Goal: Task Accomplishment & Management: Use online tool/utility

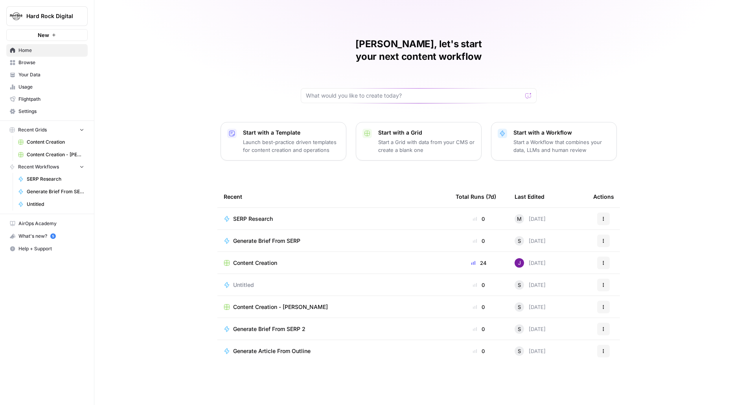
click at [258, 208] on td "SERP Research" at bounding box center [333, 219] width 232 height 22
click at [258, 209] on td "SERP Research" at bounding box center [333, 219] width 232 height 22
click at [258, 215] on span "SERP Research" at bounding box center [253, 219] width 40 height 8
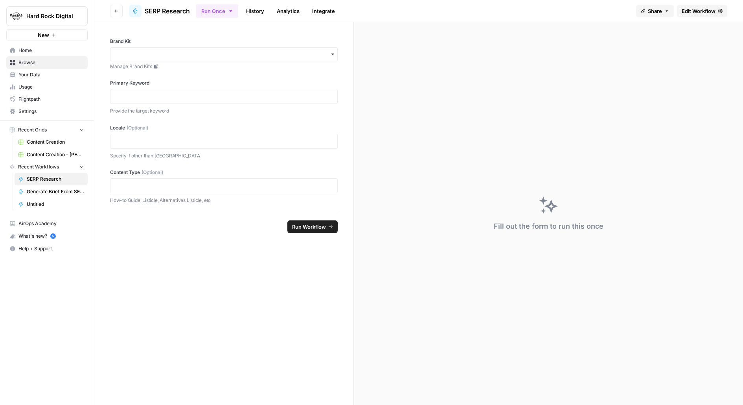
click at [699, 9] on span "Edit Workflow" at bounding box center [699, 11] width 34 height 8
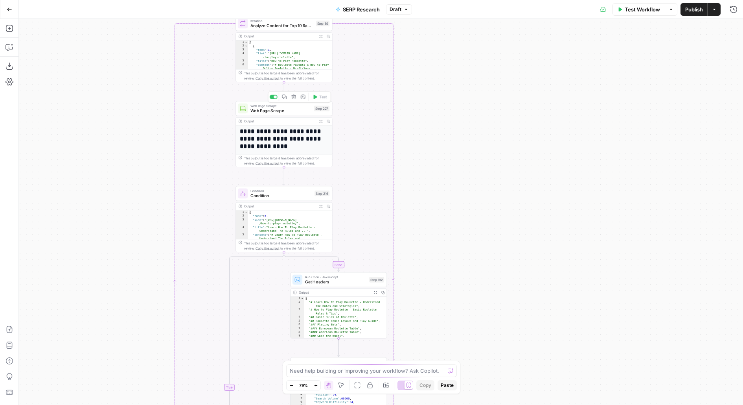
click at [289, 110] on span "Web Page Scrape" at bounding box center [280, 110] width 61 height 6
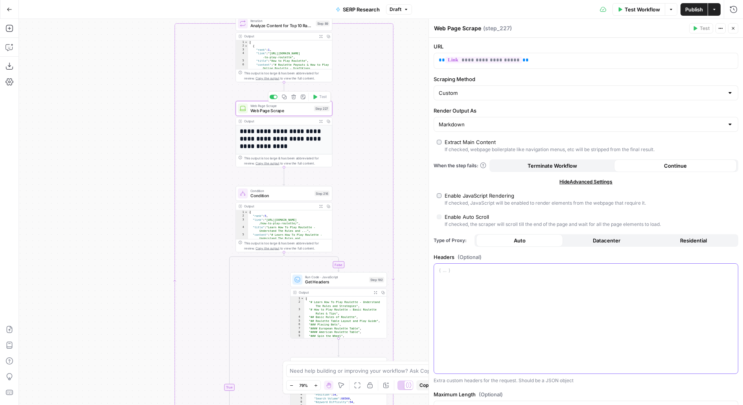
click at [472, 283] on div at bounding box center [586, 318] width 304 height 110
click at [458, 195] on div "Enable JavaScript Rendering" at bounding box center [480, 195] width 70 height 8
click at [735, 8] on icon "button" at bounding box center [734, 10] width 8 height 8
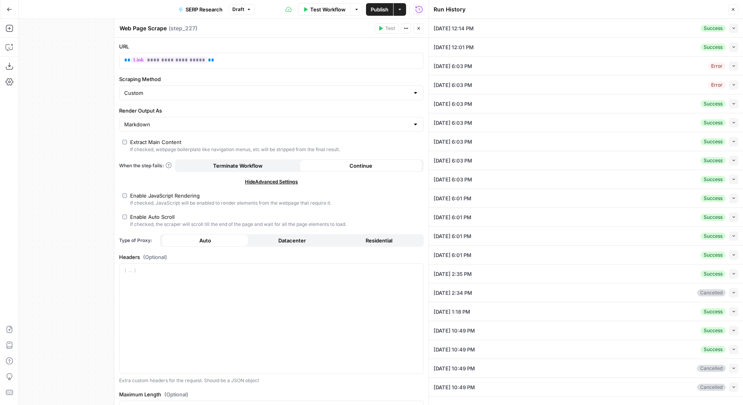
click at [733, 30] on icon "button" at bounding box center [734, 28] width 4 height 4
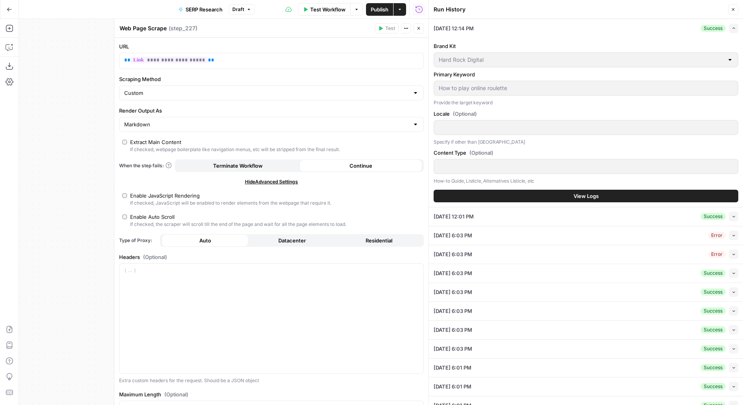
click at [631, 197] on button "View Logs" at bounding box center [586, 196] width 305 height 13
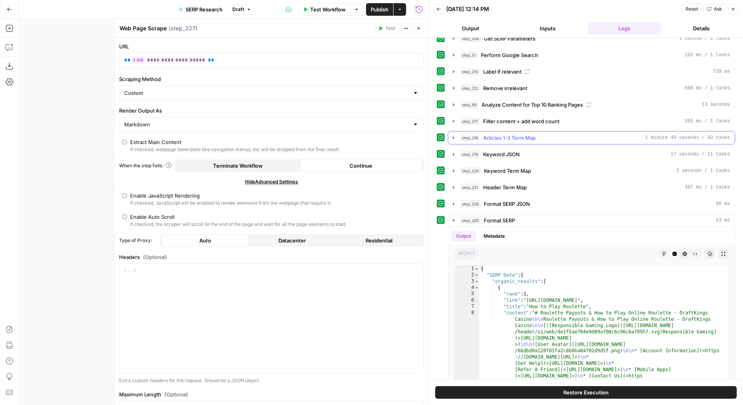
scroll to position [9, 0]
click at [574, 86] on div "step_212 Remove irrelevant 668 ms / 1 tasks" at bounding box center [595, 89] width 270 height 8
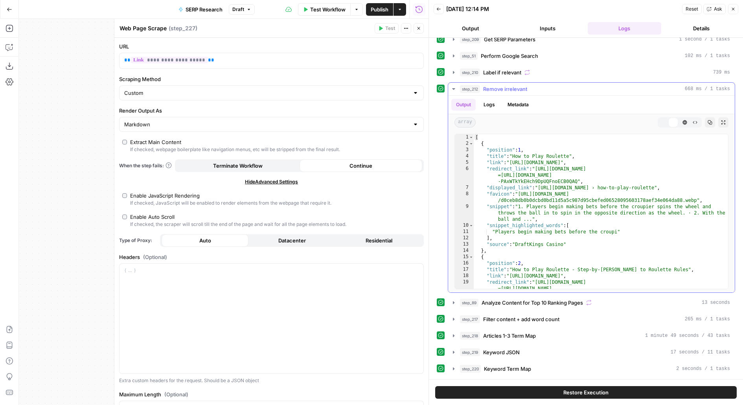
click at [574, 86] on div "step_212 Remove irrelevant 668 ms / 1 tasks" at bounding box center [595, 89] width 270 height 8
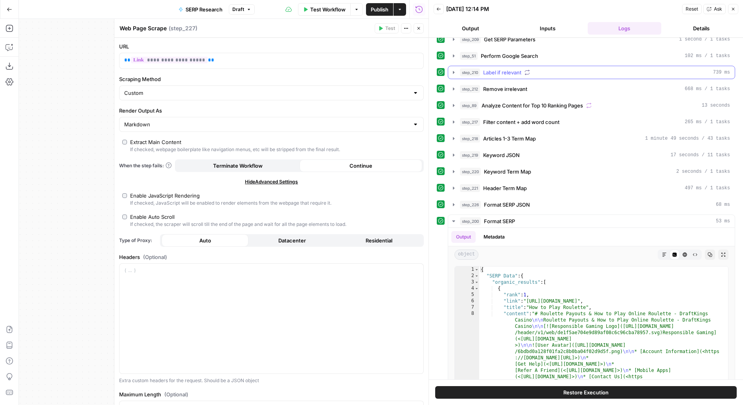
scroll to position [0, 0]
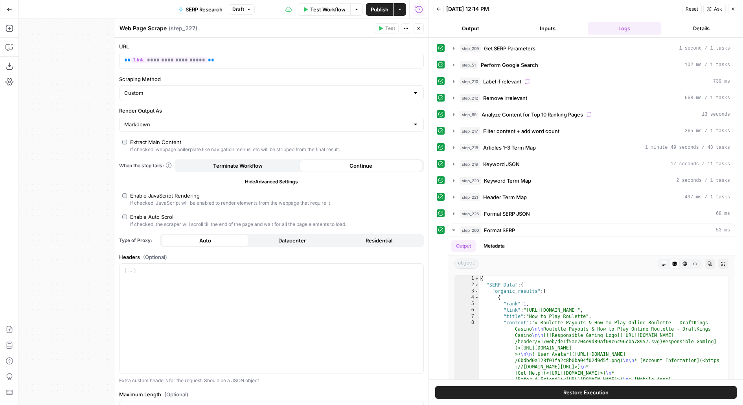
click at [556, 113] on span "Analyze Content for Top 10 Ranking Pages" at bounding box center [532, 114] width 101 height 8
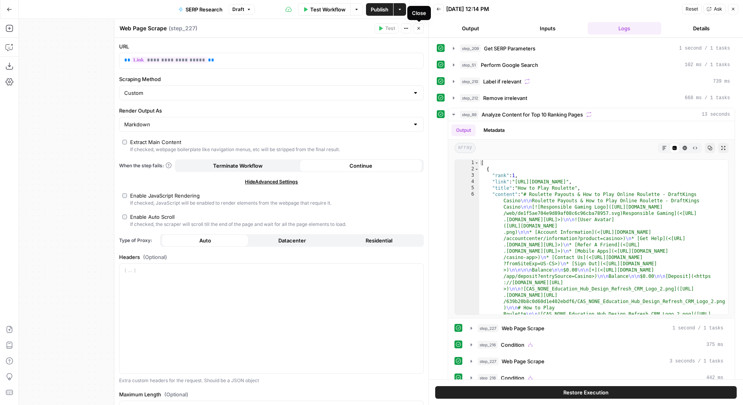
click at [421, 25] on button "Close" at bounding box center [419, 28] width 10 height 10
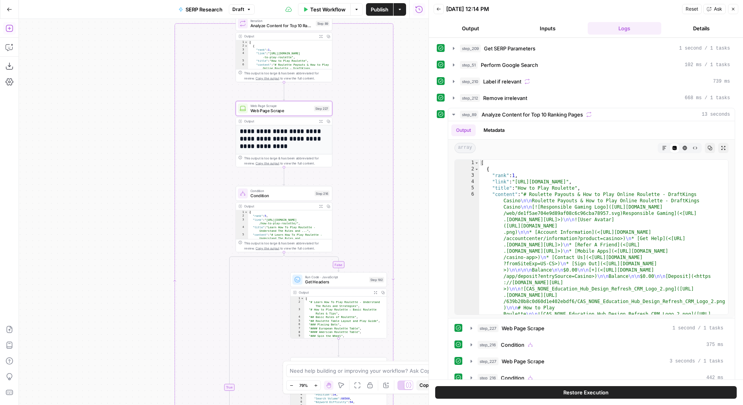
click at [9, 27] on icon "button" at bounding box center [9, 28] width 7 height 7
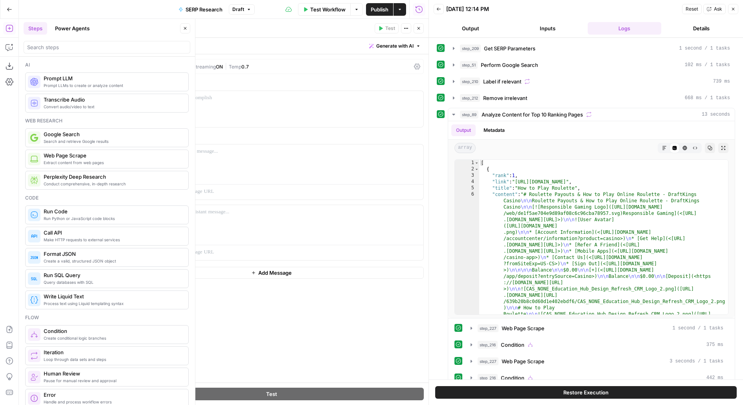
click at [190, 25] on header "Steps Power Agents Close" at bounding box center [107, 38] width 176 height 38
click at [187, 25] on button "Close" at bounding box center [185, 28] width 10 height 10
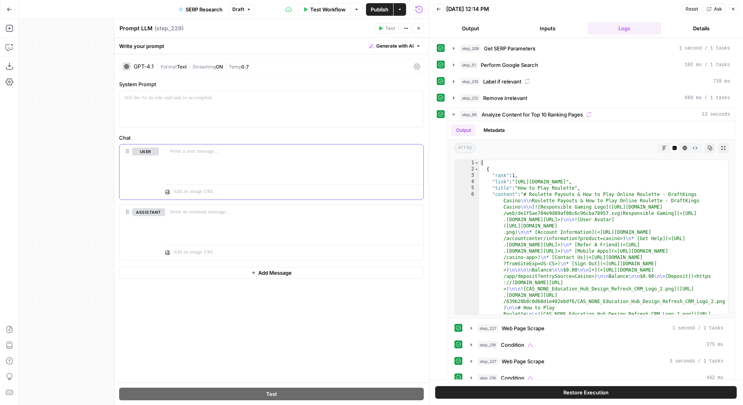
click at [190, 155] on div at bounding box center [294, 162] width 258 height 36
click at [155, 115] on div at bounding box center [272, 109] width 304 height 36
click at [217, 149] on p at bounding box center [294, 151] width 249 height 8
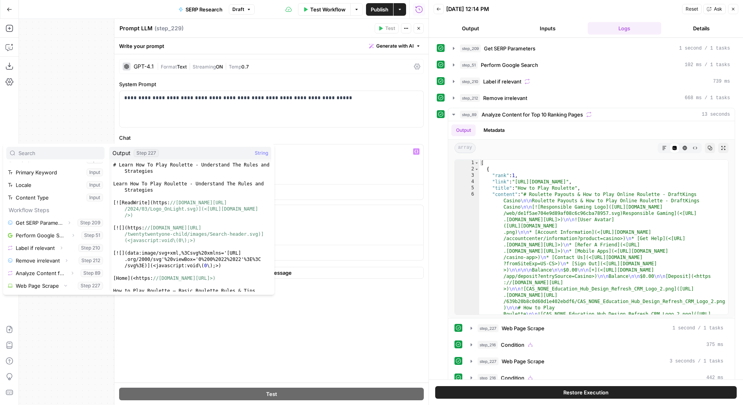
scroll to position [46, 0]
click at [14, 267] on button "Select variable Output" at bounding box center [59, 273] width 90 height 13
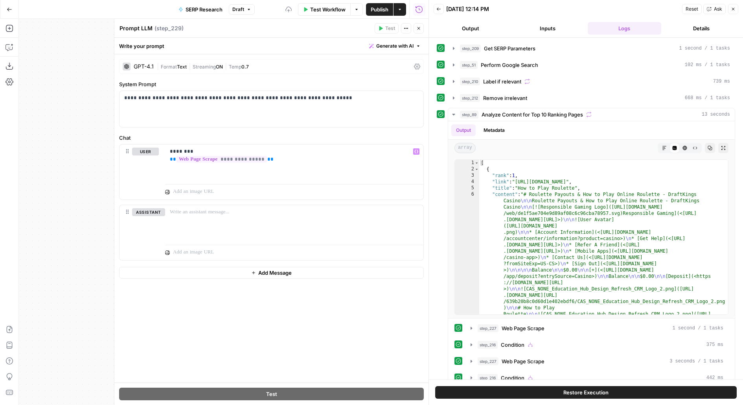
click at [195, 65] on span "Streaming" at bounding box center [204, 67] width 23 height 6
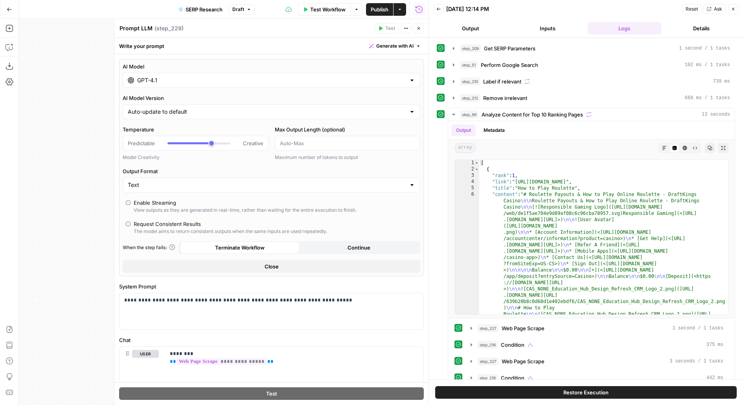
click at [161, 91] on div "AI Model GPT-4.1 AI Model Version Auto-update to default Temperature Predictabl…" at bounding box center [271, 167] width 305 height 217
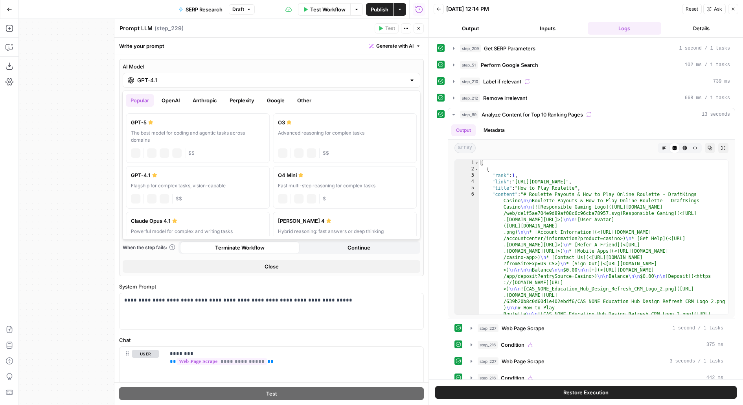
click at [161, 82] on input "GPT-4.1" at bounding box center [271, 80] width 269 height 8
click at [344, 188] on div "chat Vision Capabilities JSON Mode $" at bounding box center [345, 191] width 134 height 11
type input "O4 Mini"
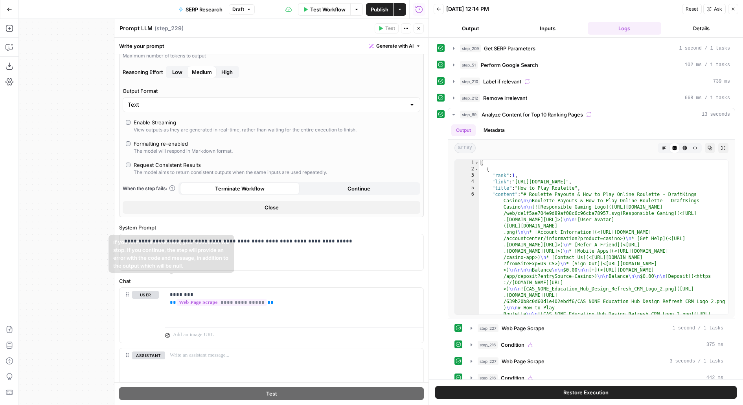
scroll to position [143, 0]
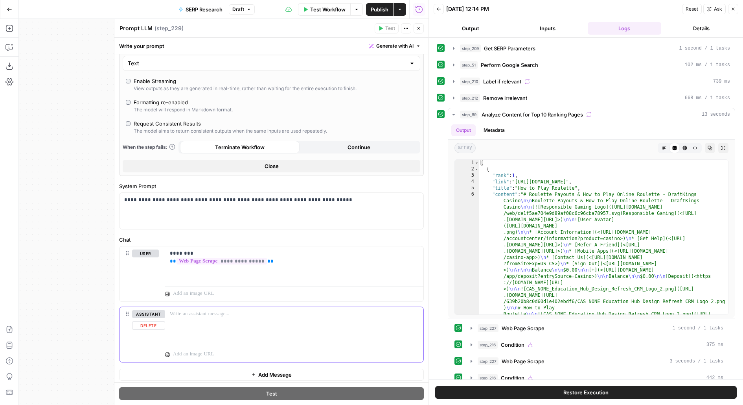
click at [144, 324] on button "Delete" at bounding box center [148, 325] width 33 height 9
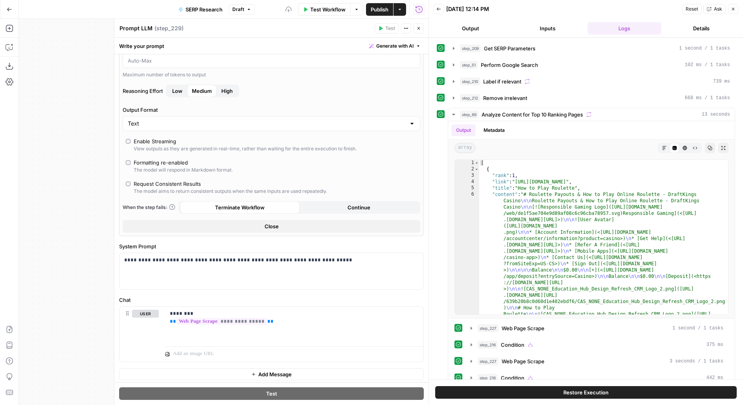
click at [421, 28] on icon "button" at bounding box center [418, 28] width 5 height 5
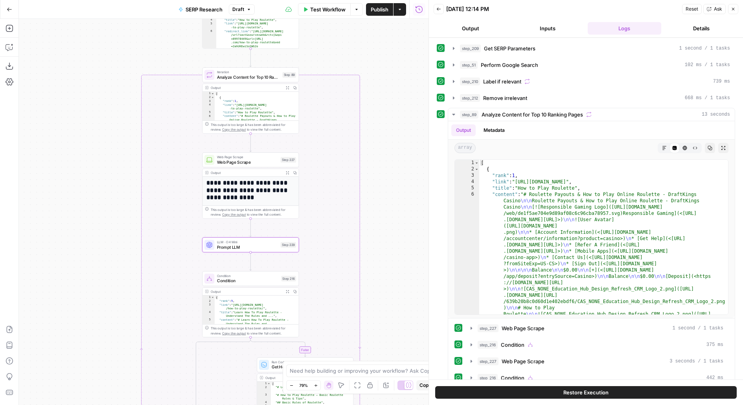
click at [382, 13] on span "Publish" at bounding box center [380, 10] width 18 height 8
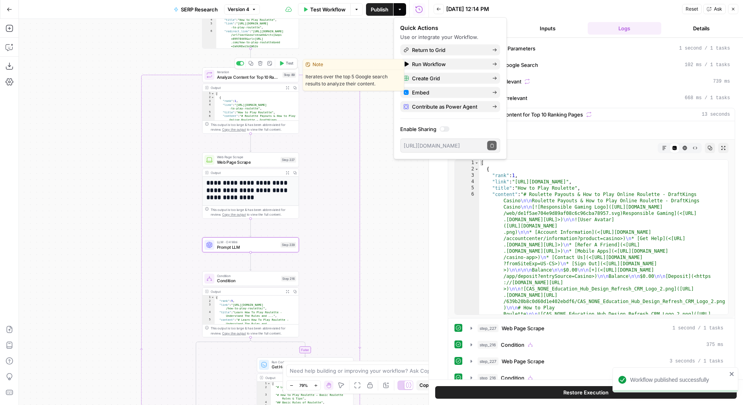
click at [287, 62] on span "Test" at bounding box center [289, 64] width 7 height 6
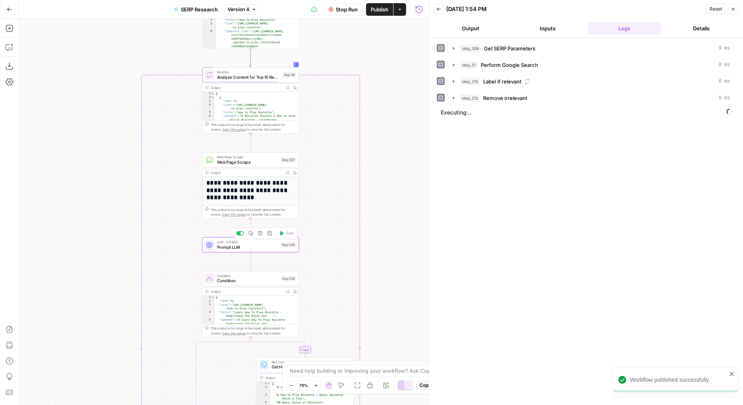
click at [226, 248] on span "Prompt LLM" at bounding box center [247, 247] width 61 height 6
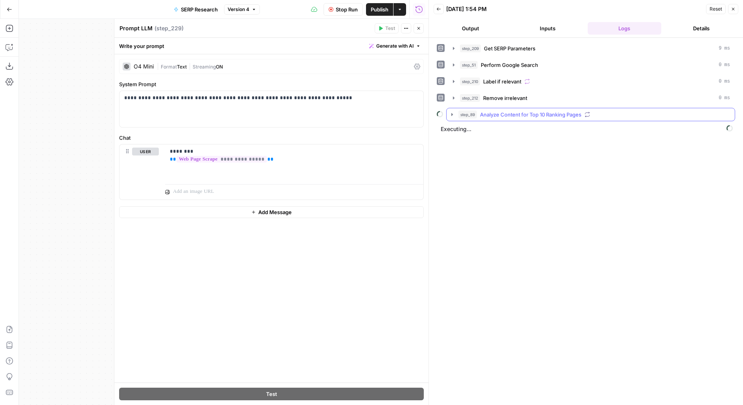
click at [540, 112] on span "Analyze Content for Top 10 Ranking Pages" at bounding box center [530, 114] width 101 height 8
click at [543, 128] on div "step_227 Web Page Scrape 19 seconds / 10 tasks" at bounding box center [599, 131] width 247 height 8
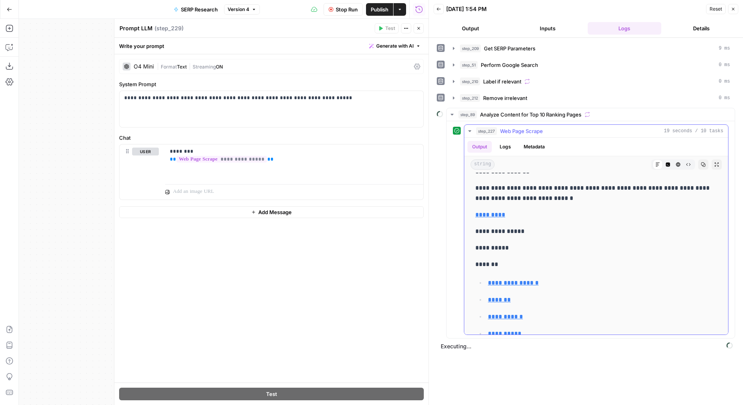
scroll to position [3389, 0]
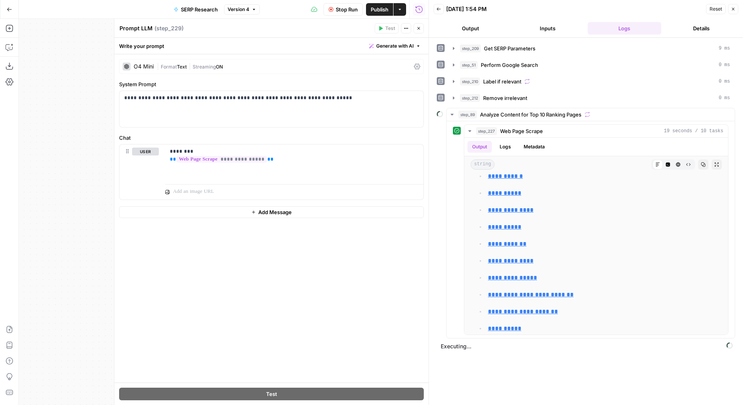
click at [420, 31] on button "Close" at bounding box center [419, 28] width 10 height 10
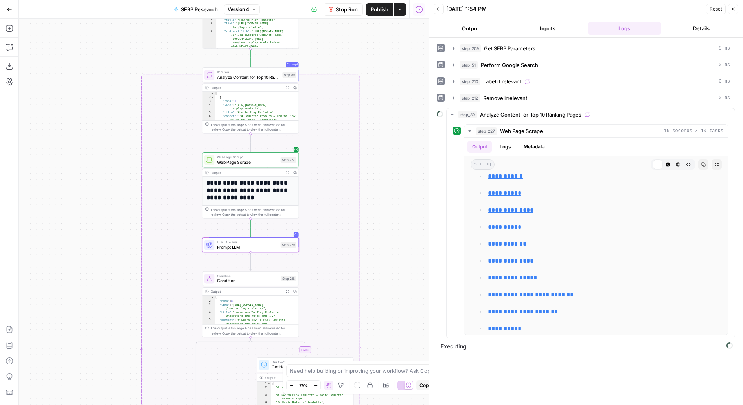
click at [334, 7] on button "Stop Run" at bounding box center [343, 9] width 39 height 13
click at [273, 245] on span "Prompt LLM" at bounding box center [247, 247] width 61 height 6
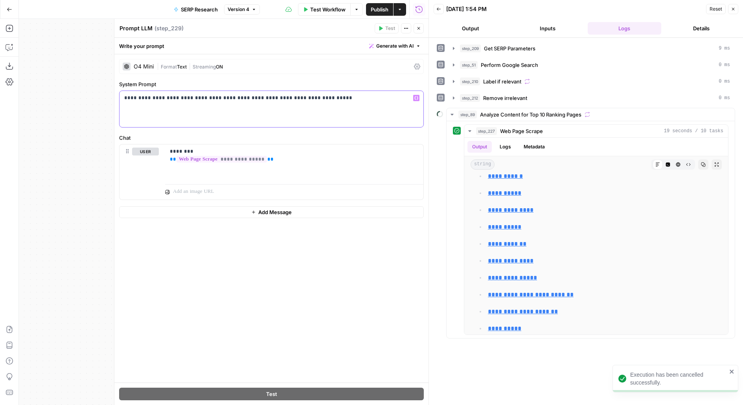
click at [334, 99] on p "**********" at bounding box center [271, 98] width 295 height 8
click at [417, 28] on icon "button" at bounding box center [418, 28] width 5 height 5
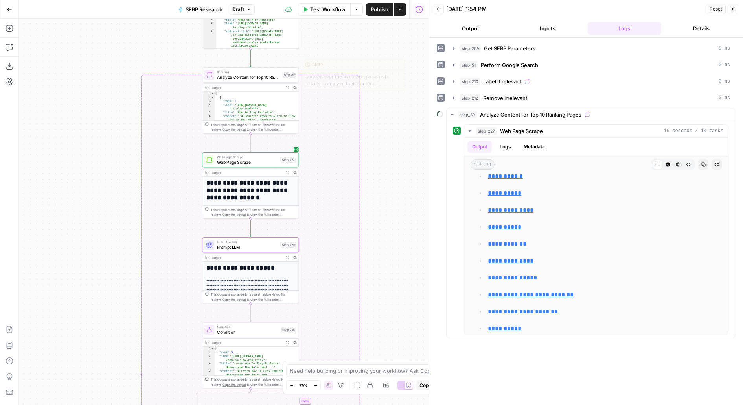
click at [288, 63] on span "Test" at bounding box center [289, 64] width 7 height 6
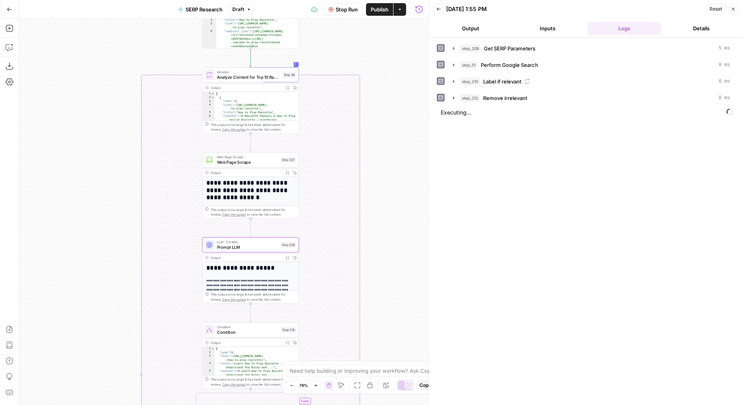
click at [381, 6] on span "Publish" at bounding box center [380, 10] width 18 height 8
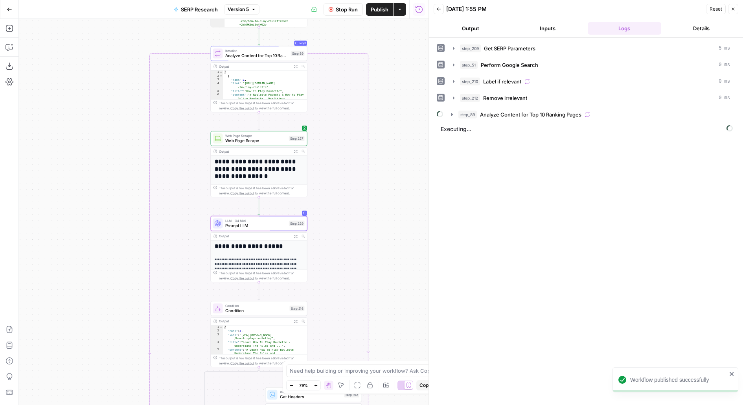
click at [287, 227] on div "LLM · O4 Mini Prompt LLM Step 229 Copy step Delete step Add Note Test" at bounding box center [259, 223] width 92 height 11
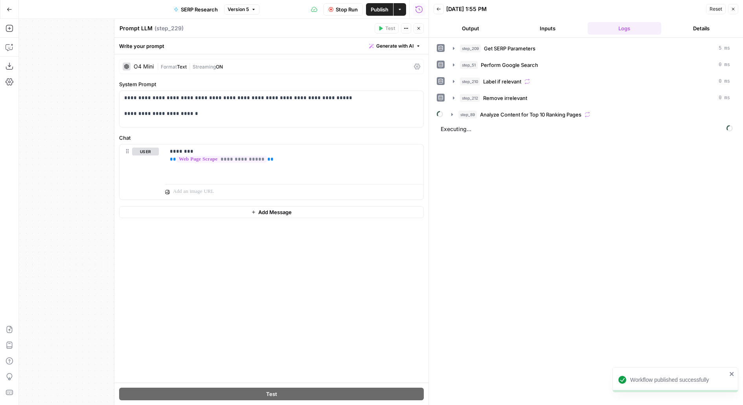
click at [141, 26] on textarea "Prompt LLM" at bounding box center [136, 28] width 33 height 8
click at [141, 24] on div "Prompt LLM Prompt LLM" at bounding box center [136, 28] width 37 height 9
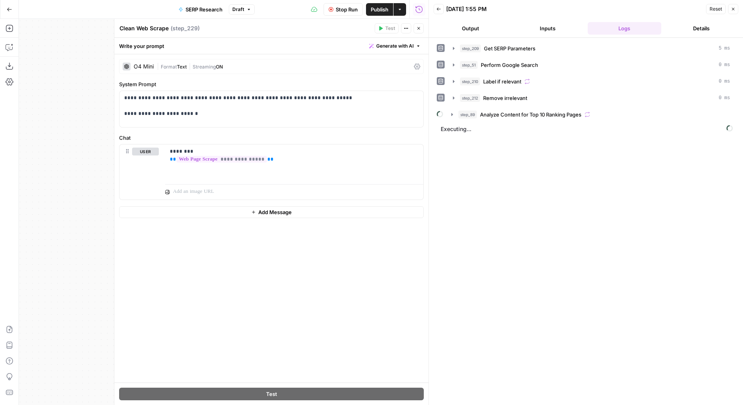
type textarea "Clean Web Scrape"
click at [420, 26] on icon "button" at bounding box center [418, 28] width 5 height 5
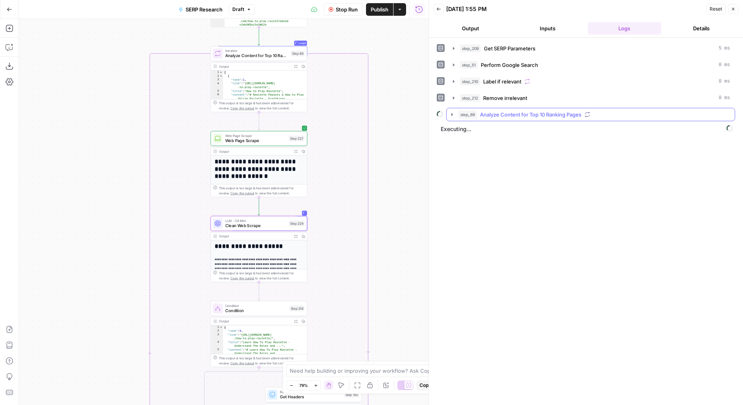
click at [523, 113] on span "Analyze Content for Top 10 Ranking Pages" at bounding box center [530, 114] width 101 height 8
click at [235, 225] on span "Clean Web Scrape" at bounding box center [255, 225] width 61 height 6
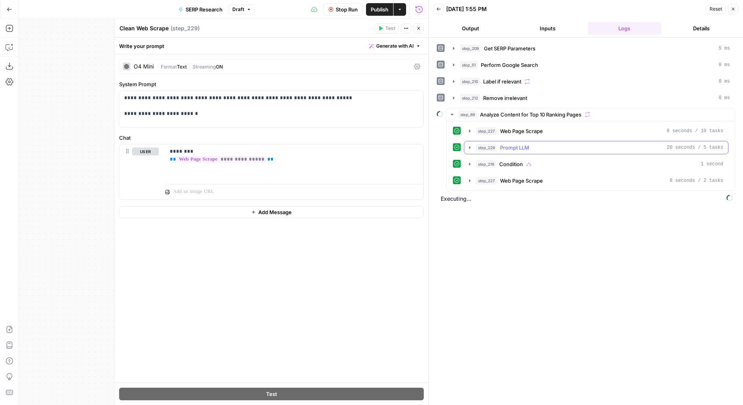
click at [494, 145] on span "step_229" at bounding box center [486, 148] width 21 height 8
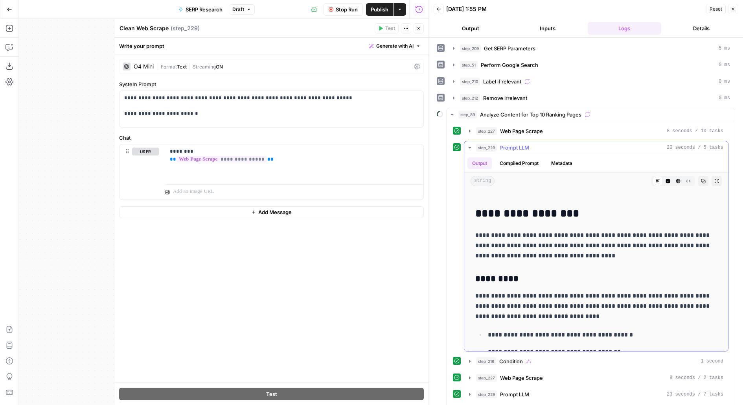
scroll to position [0, 0]
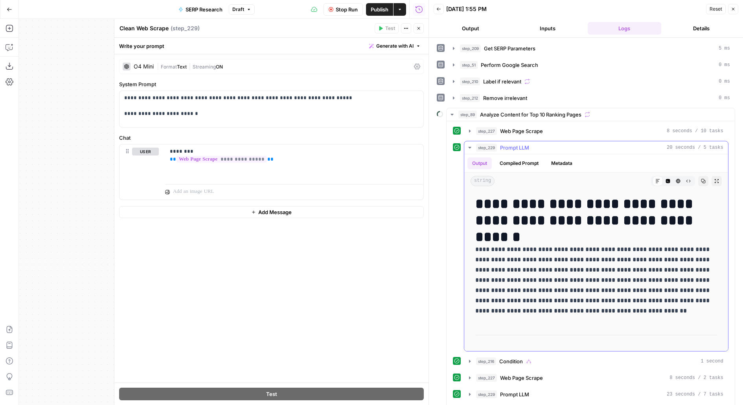
click at [715, 179] on icon "button" at bounding box center [717, 181] width 4 height 4
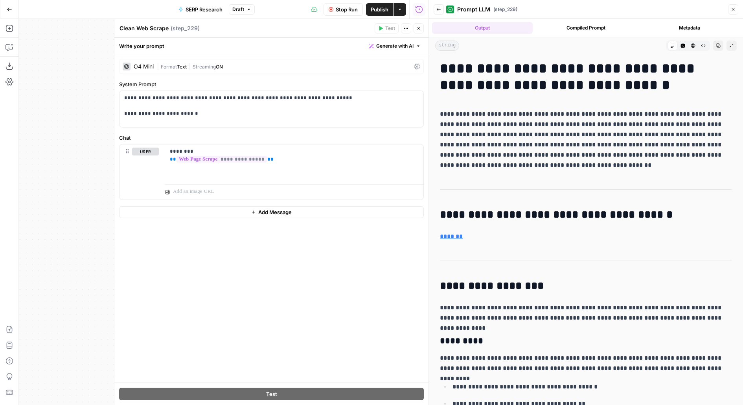
click at [440, 12] on button "Back" at bounding box center [439, 9] width 10 height 10
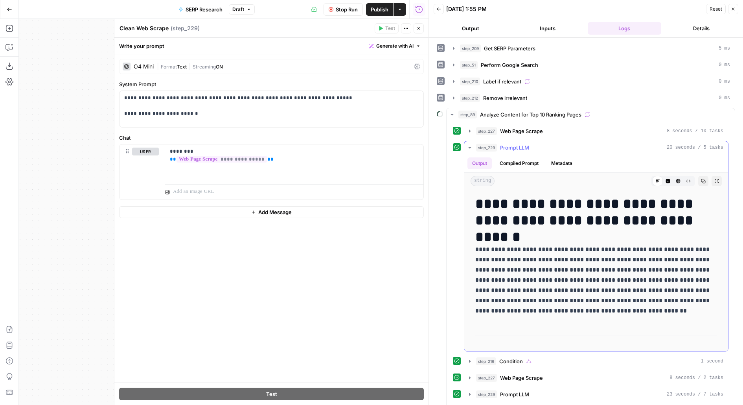
click at [506, 131] on span "Web Page Scrape" at bounding box center [521, 131] width 43 height 8
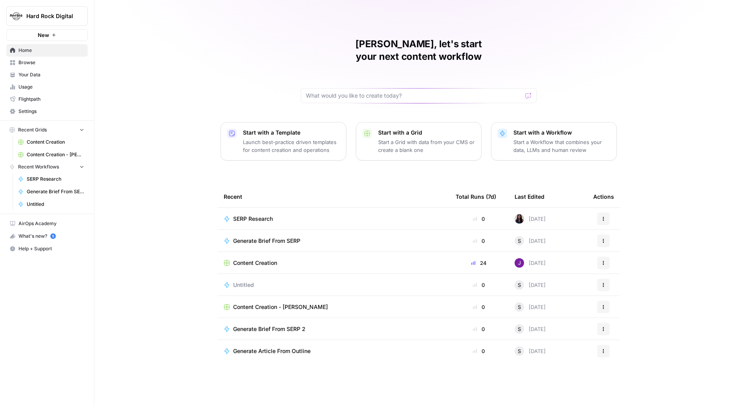
click at [258, 215] on span "SERP Research" at bounding box center [253, 219] width 40 height 8
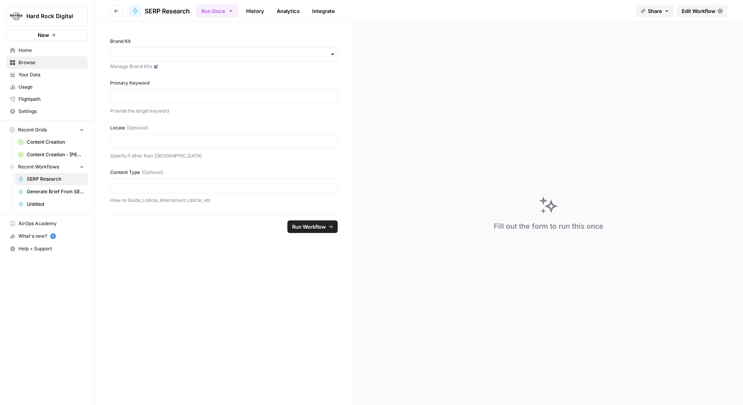
click at [711, 16] on link "Edit Workflow" at bounding box center [702, 11] width 50 height 13
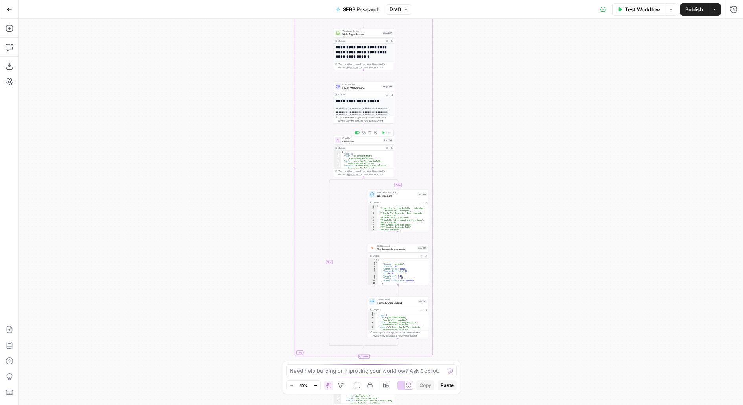
click at [364, 142] on span "Condition" at bounding box center [361, 141] width 39 height 4
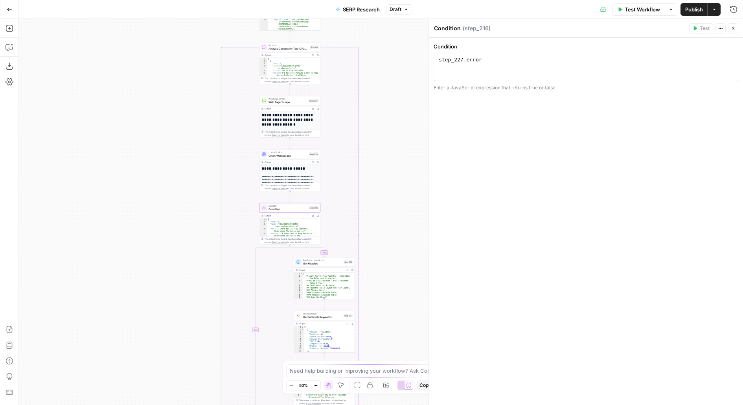
drag, startPoint x: 266, startPoint y: 142, endPoint x: 192, endPoint y: 208, distance: 99.4
click at [192, 208] on div "false true Workflow Set Inputs Inputs Run Code · Python Get SERP Parameters Ste…" at bounding box center [381, 212] width 724 height 386
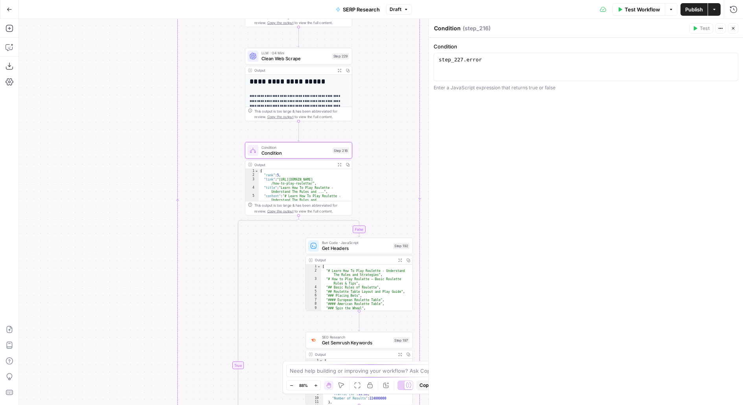
drag, startPoint x: 200, startPoint y: 311, endPoint x: 91, endPoint y: 219, distance: 142.3
click at [92, 219] on div "false true Workflow Set Inputs Inputs Run Code · Python Get SERP Parameters Ste…" at bounding box center [381, 212] width 724 height 386
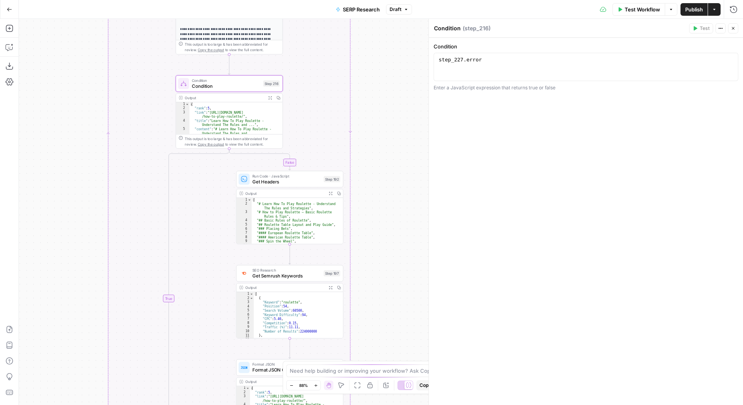
drag, startPoint x: 389, startPoint y: 95, endPoint x: 383, endPoint y: 158, distance: 62.8
click at [383, 158] on div "false true Workflow Set Inputs Inputs Run Code · Python Get SERP Parameters Ste…" at bounding box center [381, 212] width 724 height 386
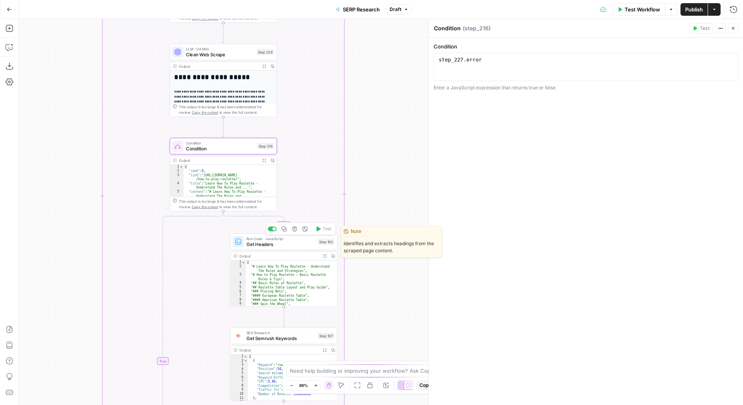
click at [285, 245] on span "Get Headers" at bounding box center [281, 243] width 68 height 7
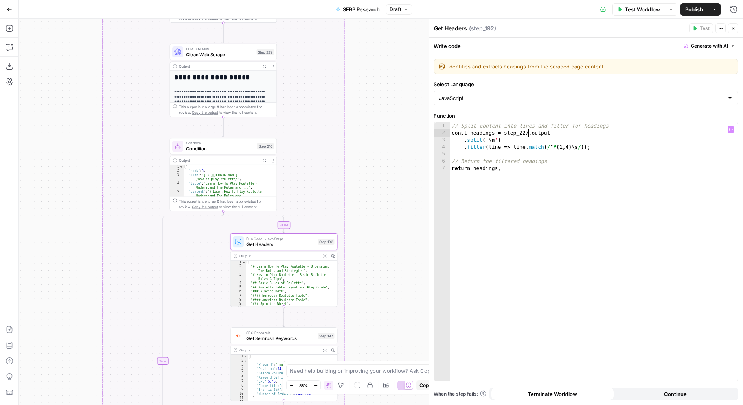
click at [527, 134] on div "// Split content into lines and filter for headings const headings = step_227 .…" at bounding box center [594, 258] width 288 height 273
type textarea "**********"
drag, startPoint x: 371, startPoint y: 323, endPoint x: 371, endPoint y: 206, distance: 117.6
click at [371, 208] on div "false true Workflow Set Inputs Inputs Run Code · Python Get SERP Parameters Ste…" at bounding box center [381, 212] width 724 height 386
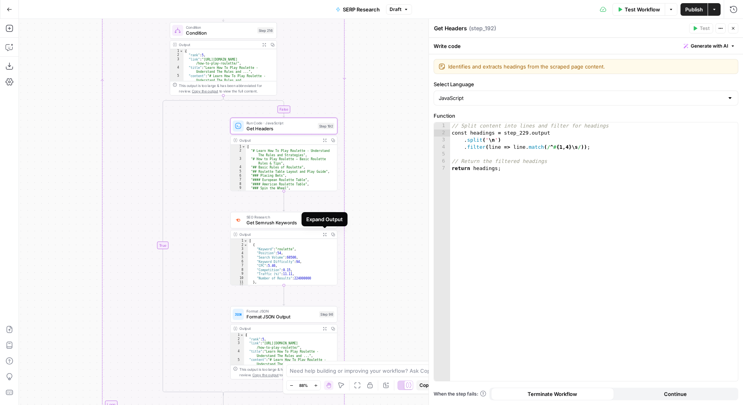
click at [321, 220] on div "Expand Output" at bounding box center [324, 219] width 37 height 8
click at [252, 219] on span "Get Semrush Keywords" at bounding box center [281, 222] width 68 height 7
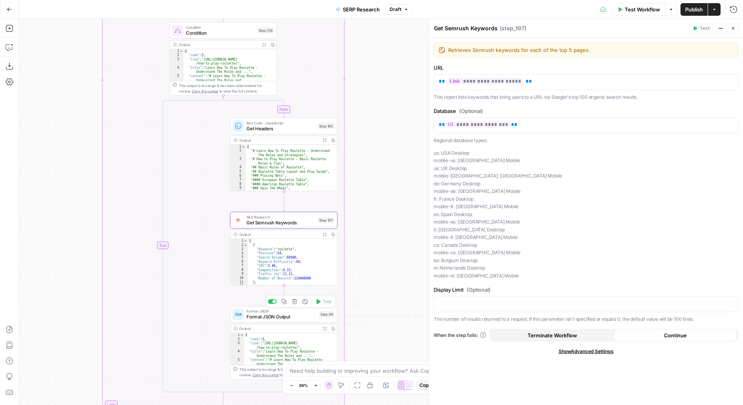
click at [260, 318] on span "Format JSON Output" at bounding box center [282, 316] width 70 height 7
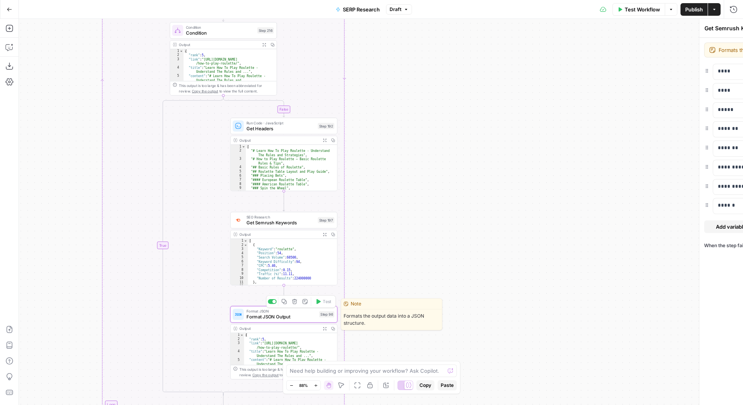
type textarea "Format JSON Output"
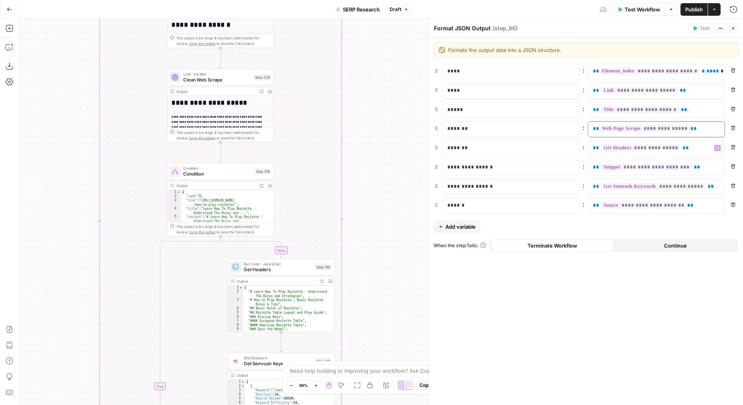
click at [714, 126] on button "Variables Menu" at bounding box center [717, 128] width 6 height 6
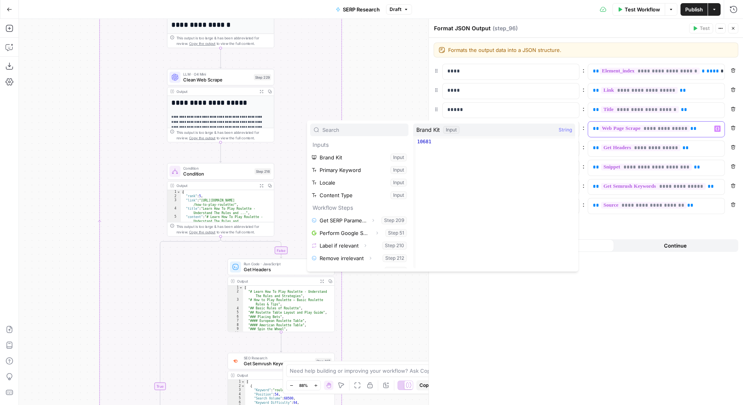
click at [701, 127] on p "**********" at bounding box center [650, 129] width 114 height 8
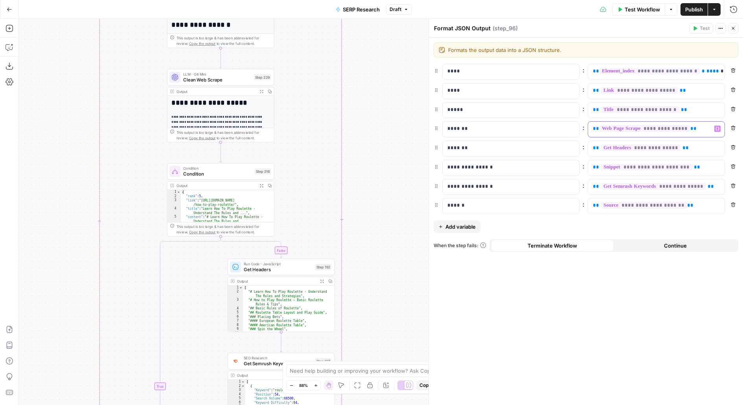
click at [701, 127] on p "**********" at bounding box center [650, 129] width 114 height 8
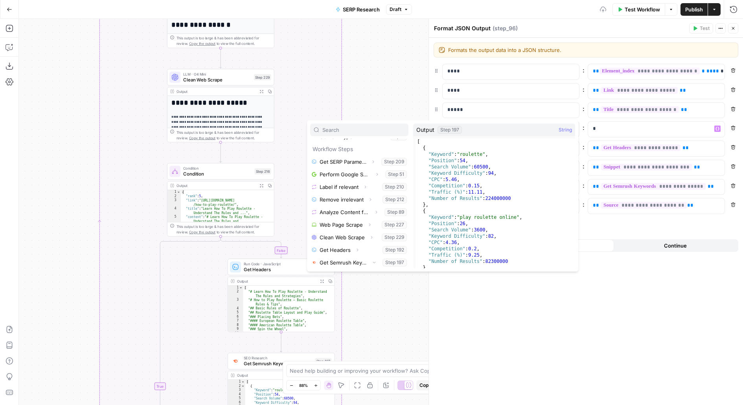
scroll to position [71, 0]
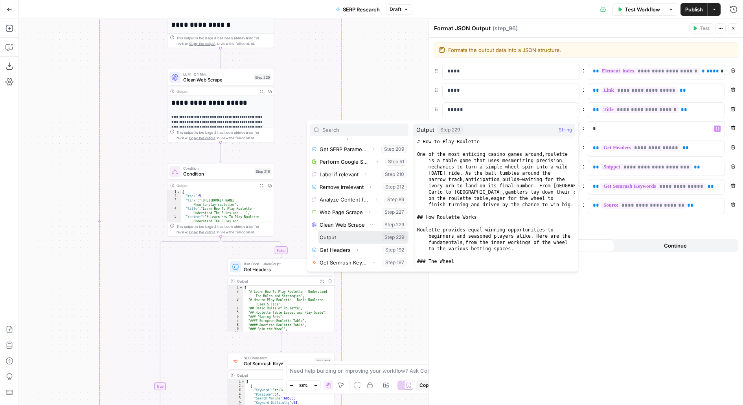
click at [318, 231] on button "Select variable Output" at bounding box center [363, 237] width 90 height 13
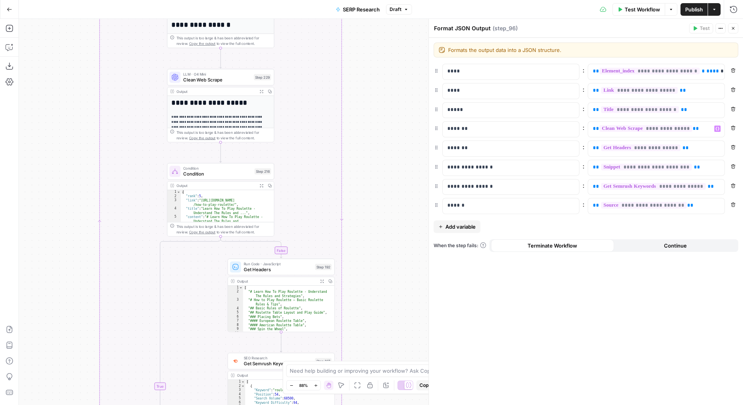
click at [736, 27] on button "Close" at bounding box center [733, 28] width 10 height 10
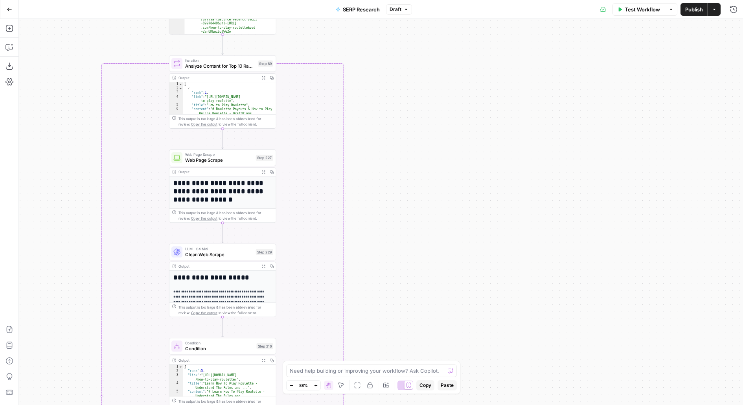
click at [390, 287] on div "false true Workflow Set Inputs Inputs Run Code · Python Get SERP Parameters Ste…" at bounding box center [381, 212] width 724 height 386
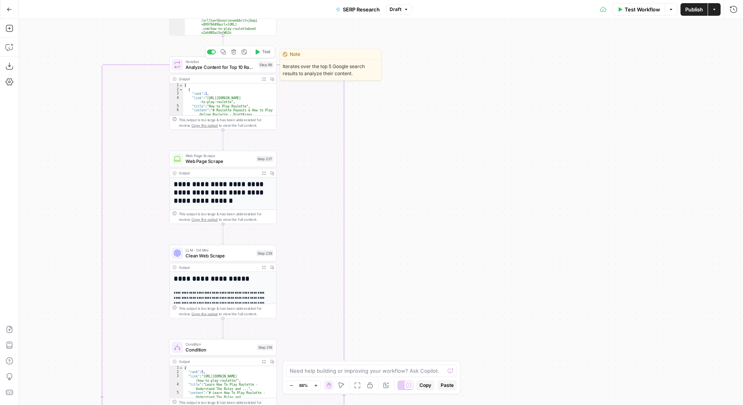
click at [260, 52] on button "Test" at bounding box center [263, 52] width 22 height 9
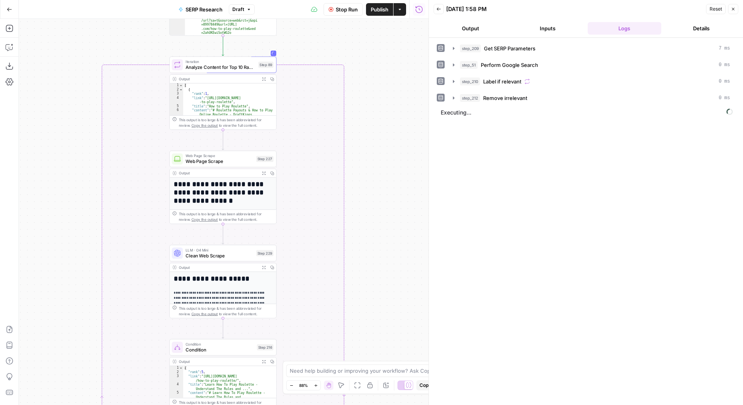
click at [379, 6] on span "Publish" at bounding box center [380, 10] width 18 height 8
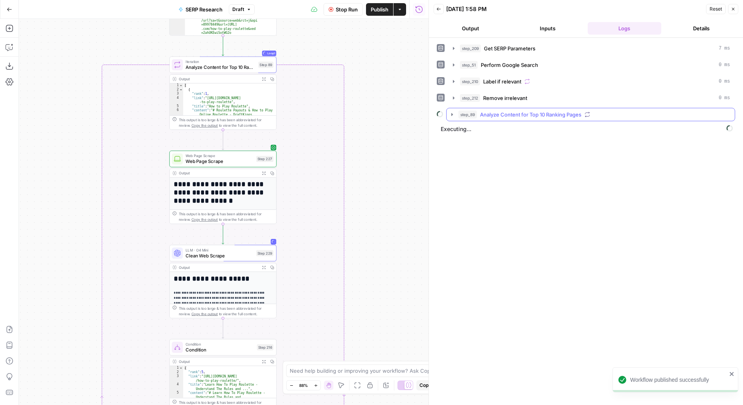
click at [521, 110] on span "Analyze Content for Top 10 Ranking Pages" at bounding box center [530, 114] width 101 height 8
click at [526, 129] on span "Web Page Scrape" at bounding box center [521, 131] width 43 height 8
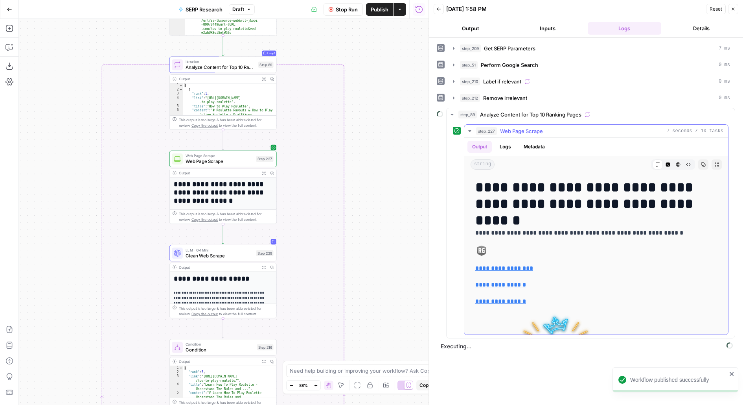
click at [526, 129] on span "Web Page Scrape" at bounding box center [521, 131] width 43 height 8
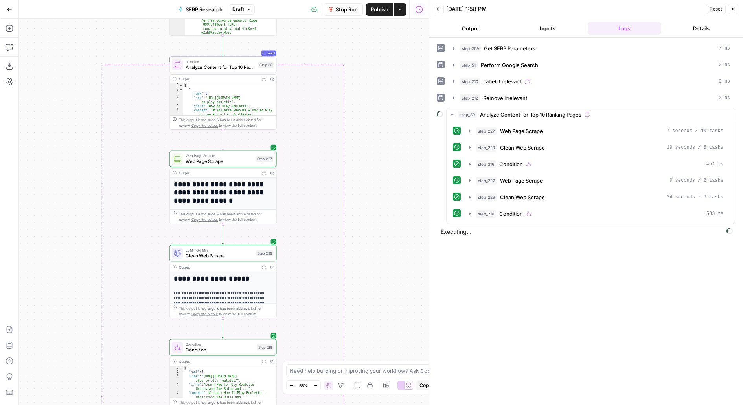
click at [345, 6] on span "Stop Run" at bounding box center [347, 10] width 22 height 8
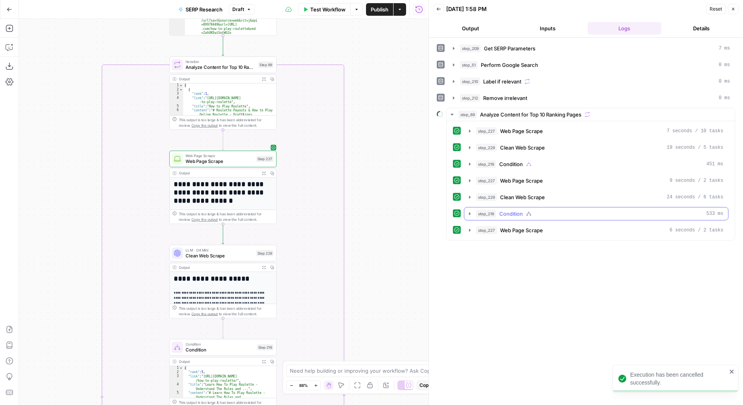
click at [508, 214] on button "step_216 Condition 533 ms" at bounding box center [596, 213] width 264 height 13
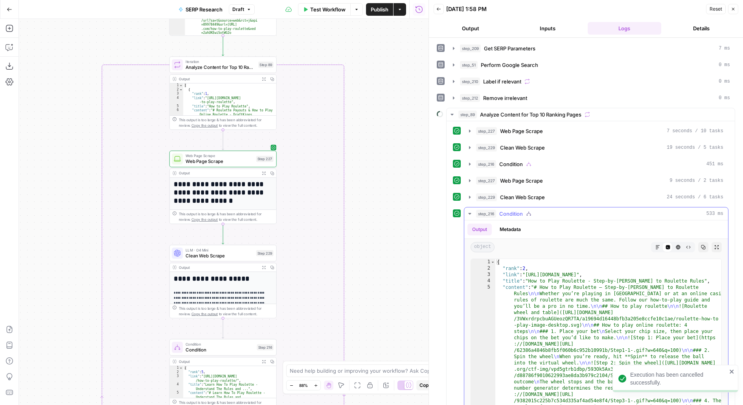
click at [508, 214] on button "step_216 Condition 533 ms" at bounding box center [596, 213] width 264 height 13
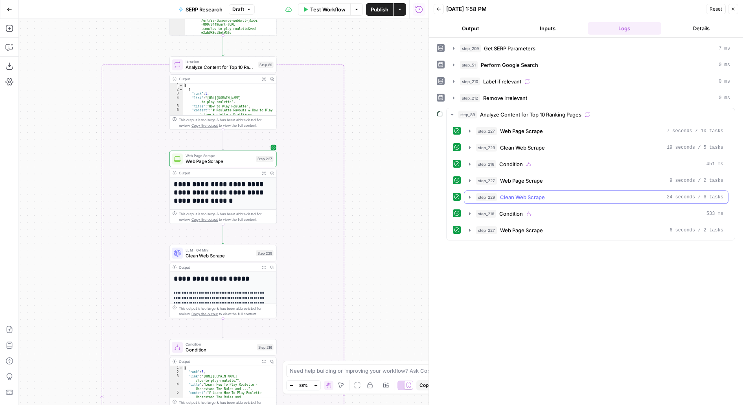
click at [534, 193] on span "Clean Web Scrape" at bounding box center [522, 197] width 45 height 8
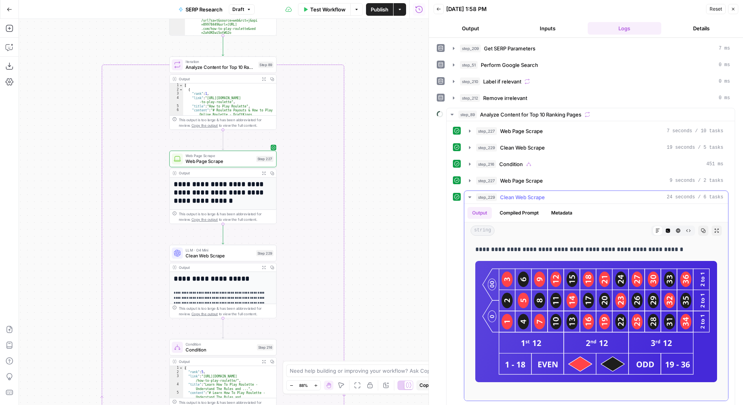
scroll to position [1537, 0]
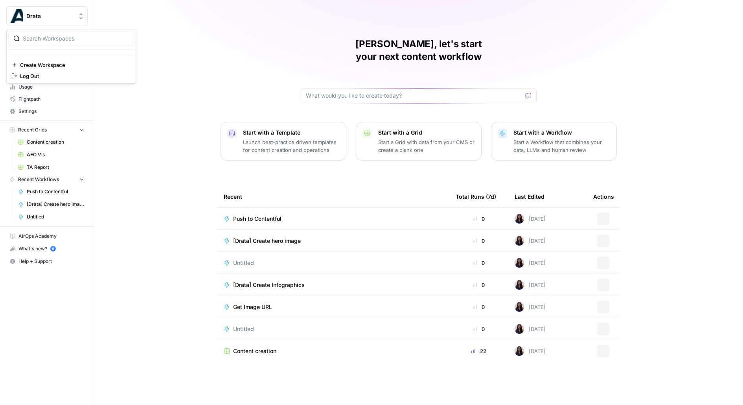
click at [52, 16] on span "Drata" at bounding box center [50, 16] width 48 height 8
type input "notion"
click button "Notion" at bounding box center [71, 59] width 126 height 13
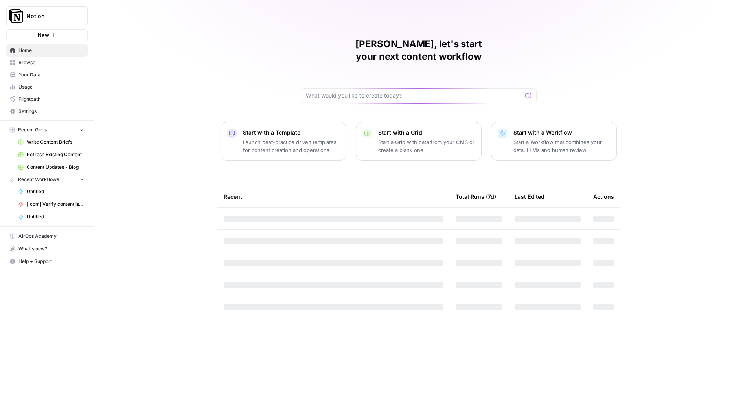
click at [42, 75] on span "Your Data" at bounding box center [51, 74] width 66 height 7
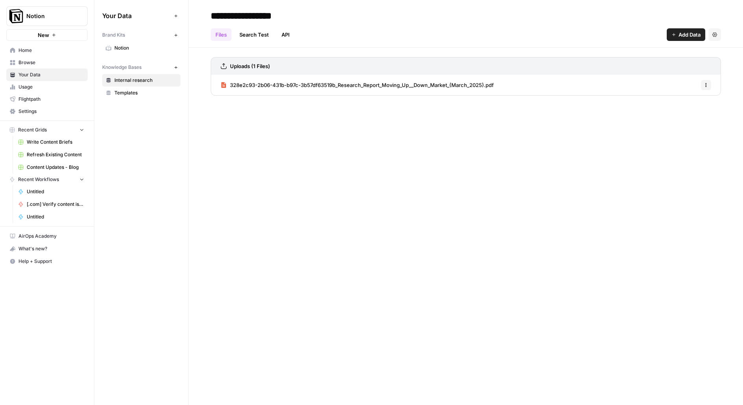
click at [57, 105] on link "Settings" at bounding box center [46, 111] width 81 height 13
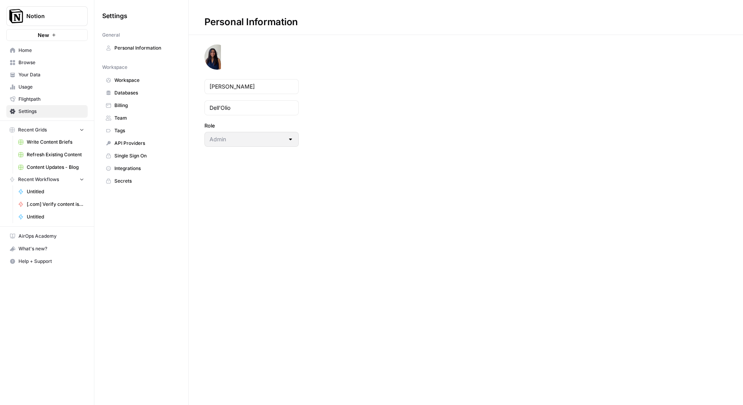
click at [141, 120] on link "Team" at bounding box center [141, 118] width 78 height 13
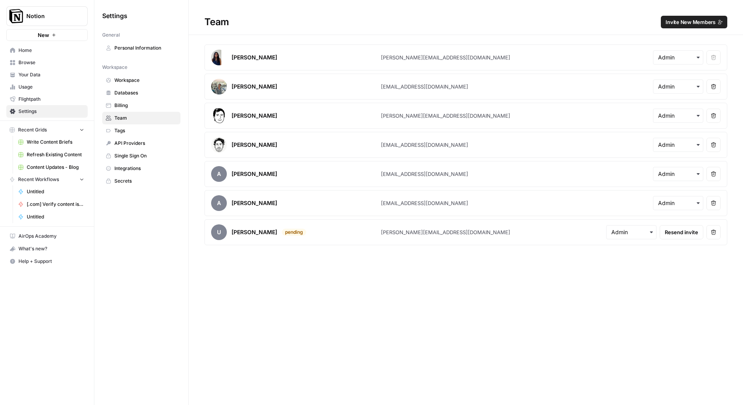
click at [675, 25] on span "Invite New Members" at bounding box center [691, 22] width 50 height 8
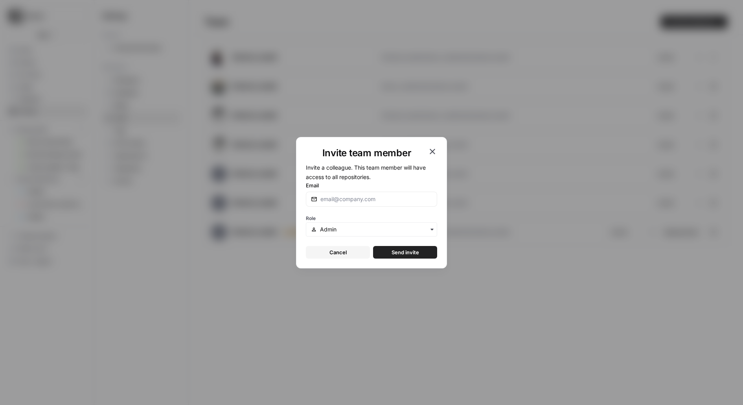
click at [350, 193] on div at bounding box center [371, 198] width 131 height 15
type input "zoe@airops.com"
click at [373, 246] on button "Send invite" at bounding box center [405, 252] width 64 height 13
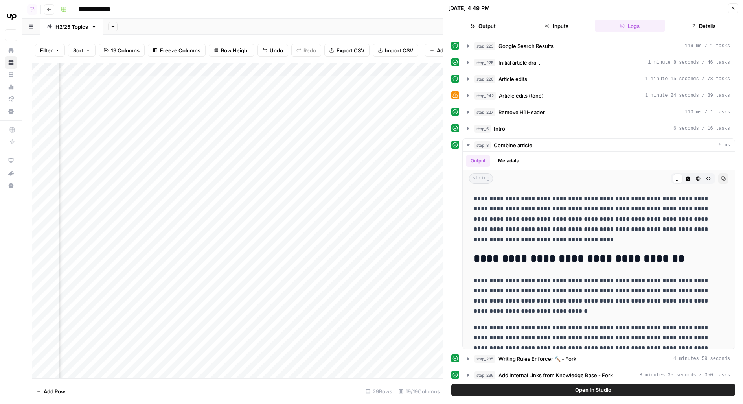
scroll to position [0, 701]
click at [278, 80] on div "Add Column" at bounding box center [237, 221] width 411 height 316
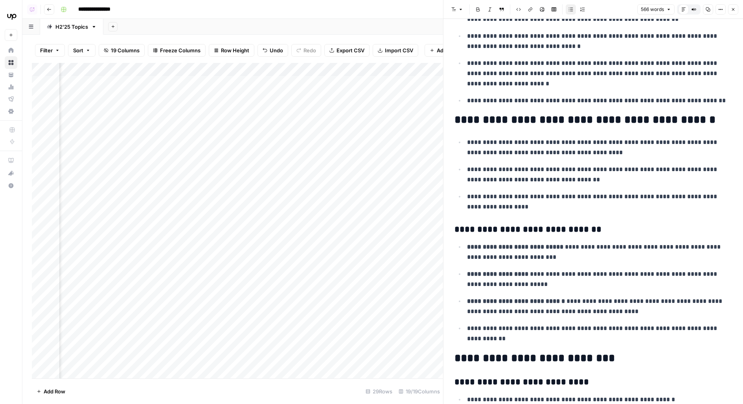
scroll to position [102, 0]
click at [281, 103] on div "Add Column" at bounding box center [237, 221] width 411 height 316
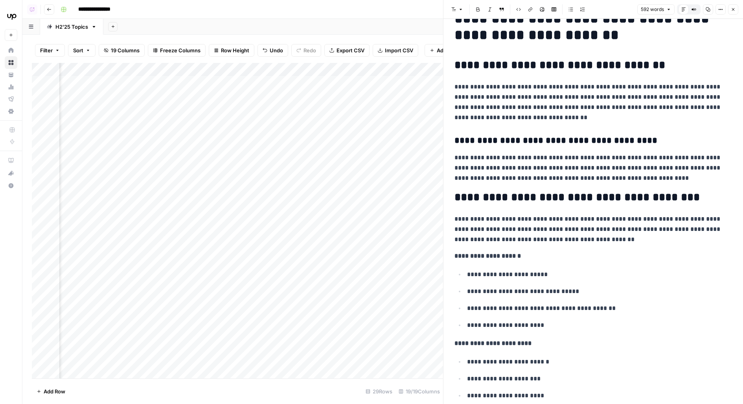
scroll to position [0, 948]
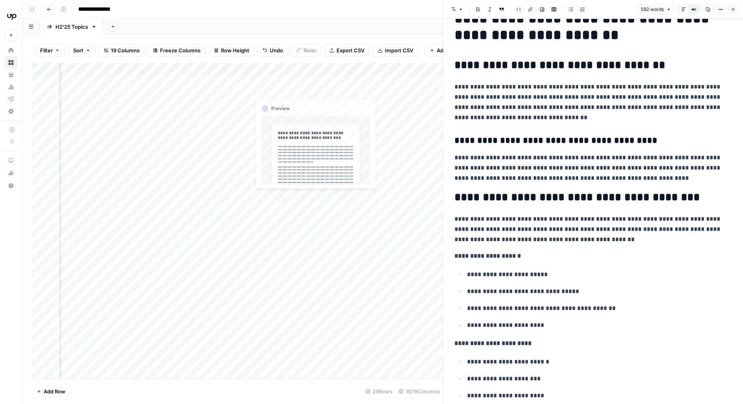
click at [314, 98] on div "Add Column" at bounding box center [237, 221] width 411 height 316
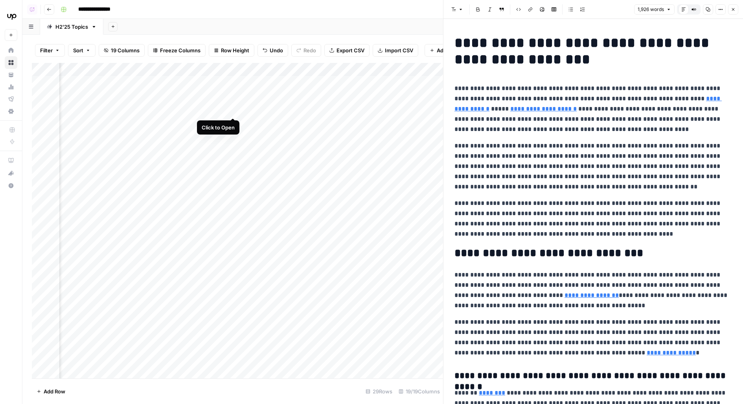
click at [233, 103] on div "Add Column" at bounding box center [237, 221] width 411 height 316
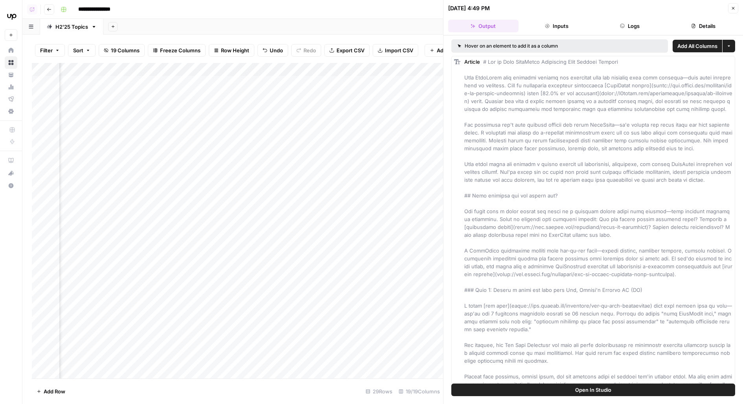
click at [653, 22] on button "Logs" at bounding box center [630, 26] width 70 height 13
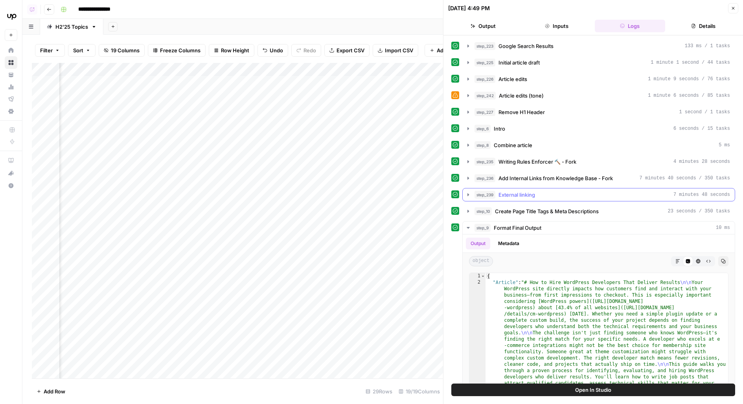
click at [544, 196] on button "step_239 External linking 7 minutes 48 seconds" at bounding box center [599, 194] width 272 height 13
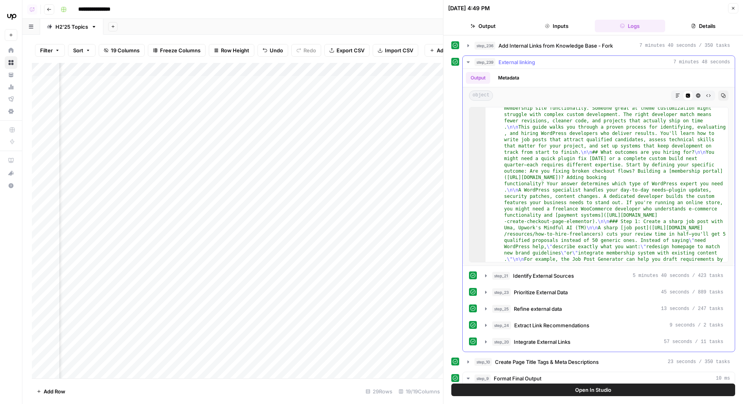
scroll to position [154, 0]
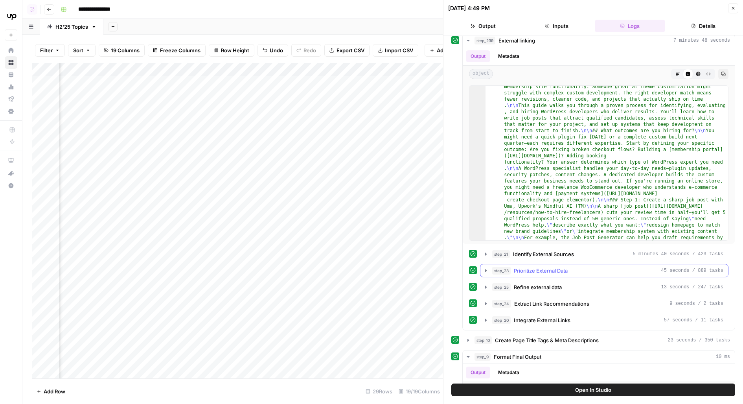
click at [542, 267] on span "Prioritize External Data" at bounding box center [541, 271] width 54 height 8
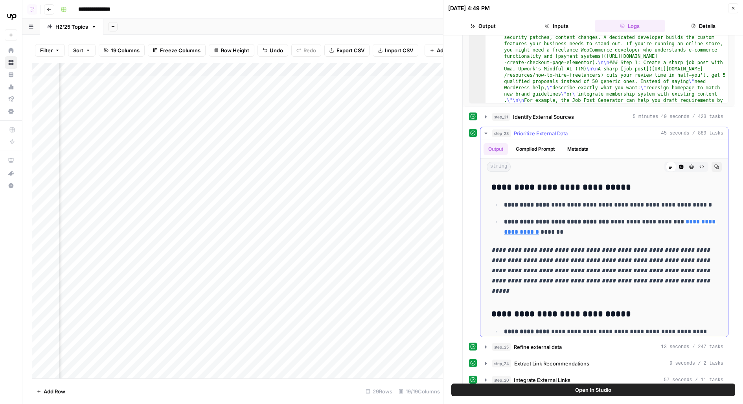
scroll to position [94, 0]
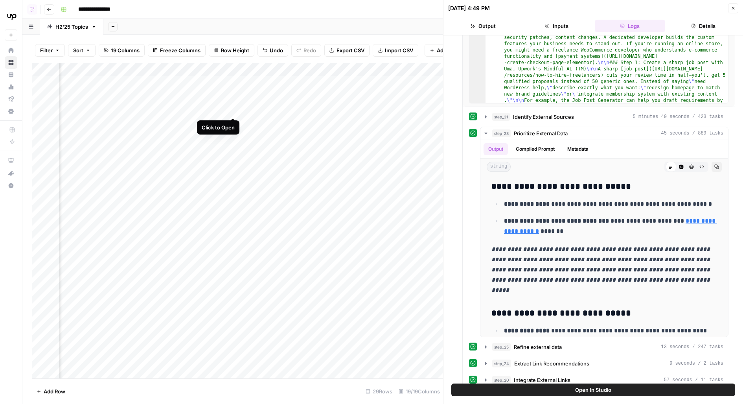
click at [234, 101] on div "Add Column" at bounding box center [237, 221] width 411 height 316
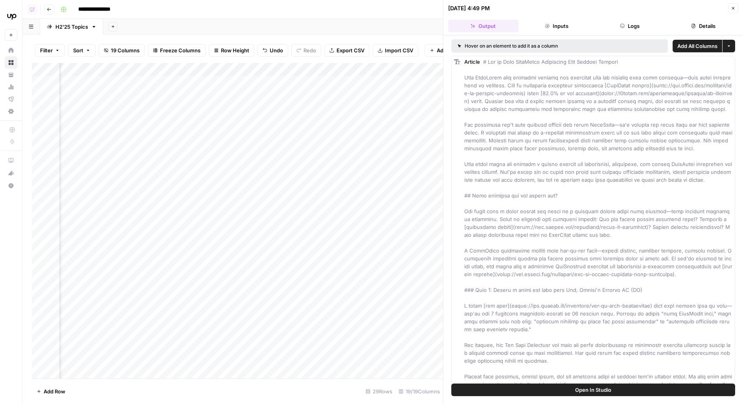
click at [512, 392] on button "Open In Studio" at bounding box center [593, 389] width 284 height 13
click at [313, 101] on div "Add Column" at bounding box center [237, 221] width 411 height 316
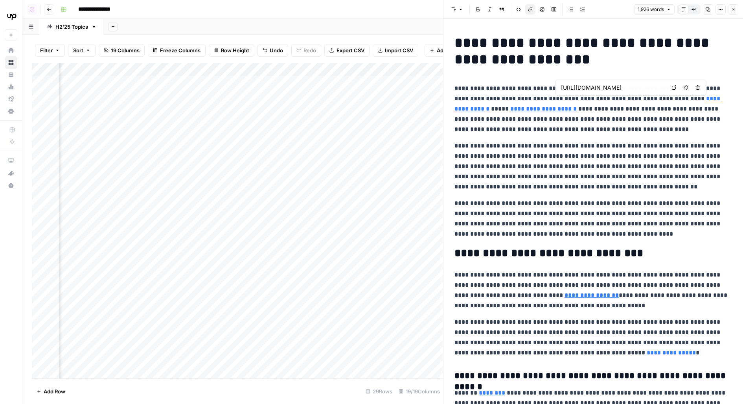
click at [674, 103] on p "**********" at bounding box center [594, 108] width 278 height 51
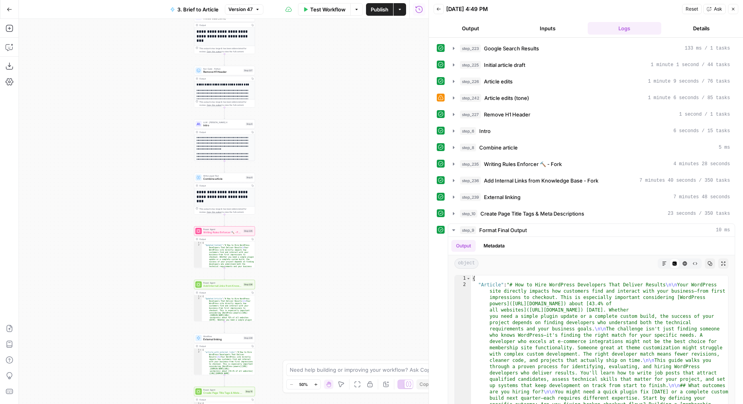
drag, startPoint x: 303, startPoint y: 198, endPoint x: 303, endPoint y: 124, distance: 73.9
click at [304, 124] on div "**********" at bounding box center [224, 211] width 410 height 385
